Goal: Task Accomplishment & Management: Complete application form

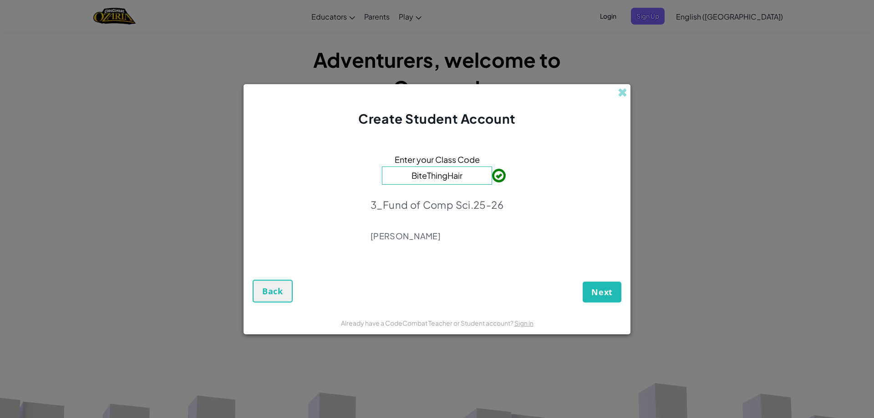
click at [608, 272] on div "Next Back" at bounding box center [437, 283] width 369 height 39
click at [606, 300] on button "Next" at bounding box center [602, 292] width 39 height 21
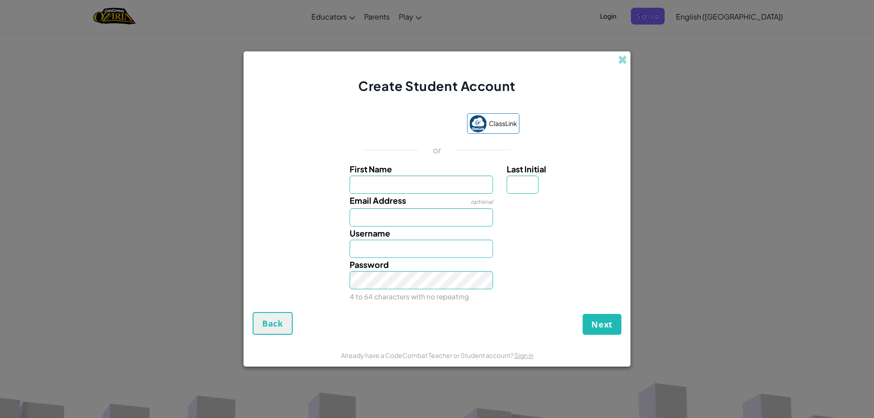
click at [631, 61] on div "Create Student Account ClassLink or First Name Last Initial Email Address optio…" at bounding box center [437, 209] width 874 height 418
click at [622, 61] on span at bounding box center [623, 60] width 10 height 10
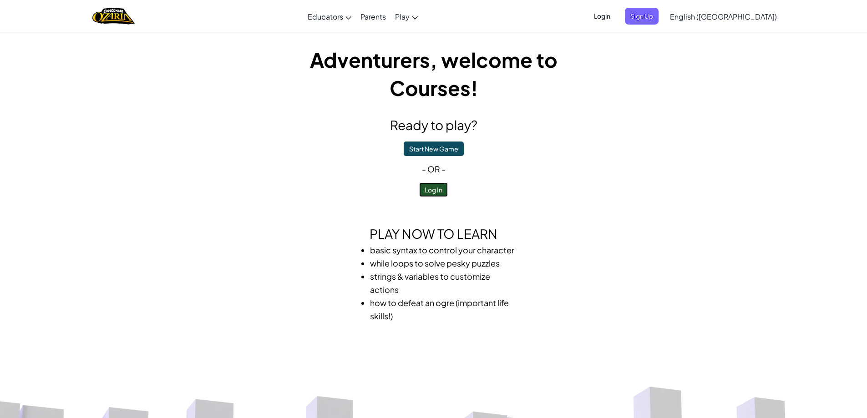
click at [435, 186] on button "Log In" at bounding box center [433, 190] width 29 height 15
